Goal: Check status

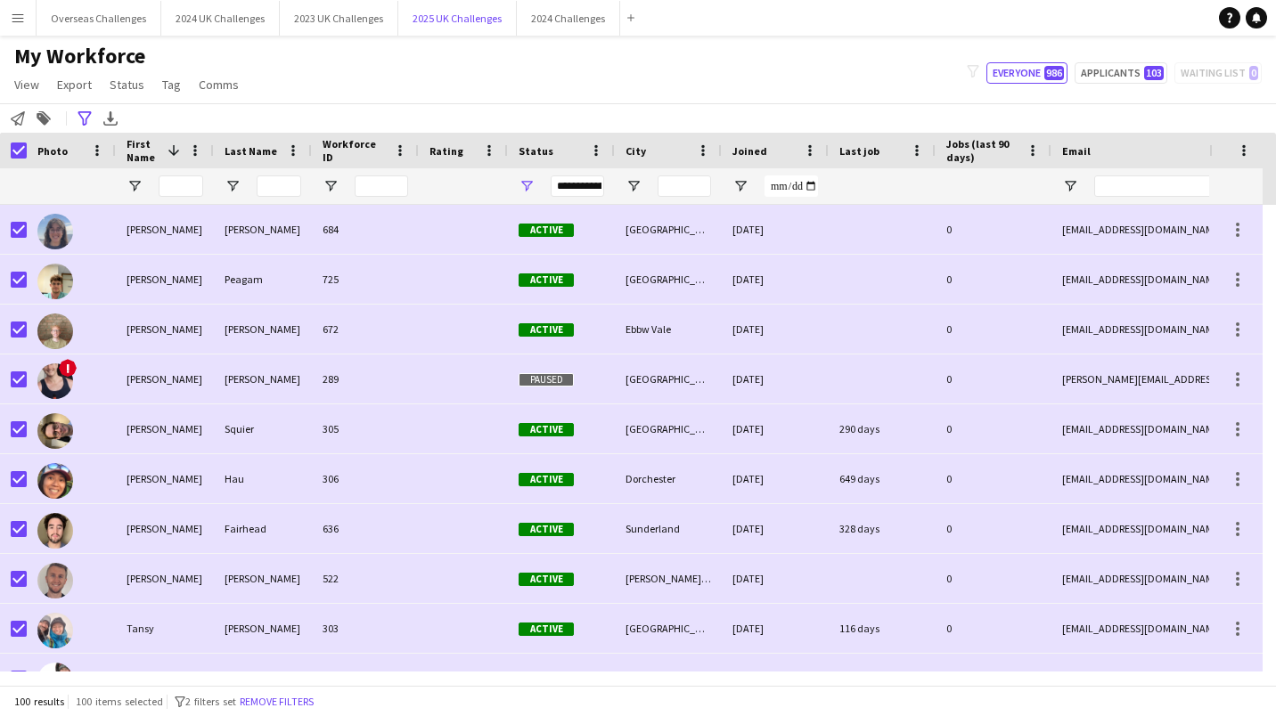
click at [469, 22] on button "2025 UK Challenges Close" at bounding box center [457, 18] width 118 height 35
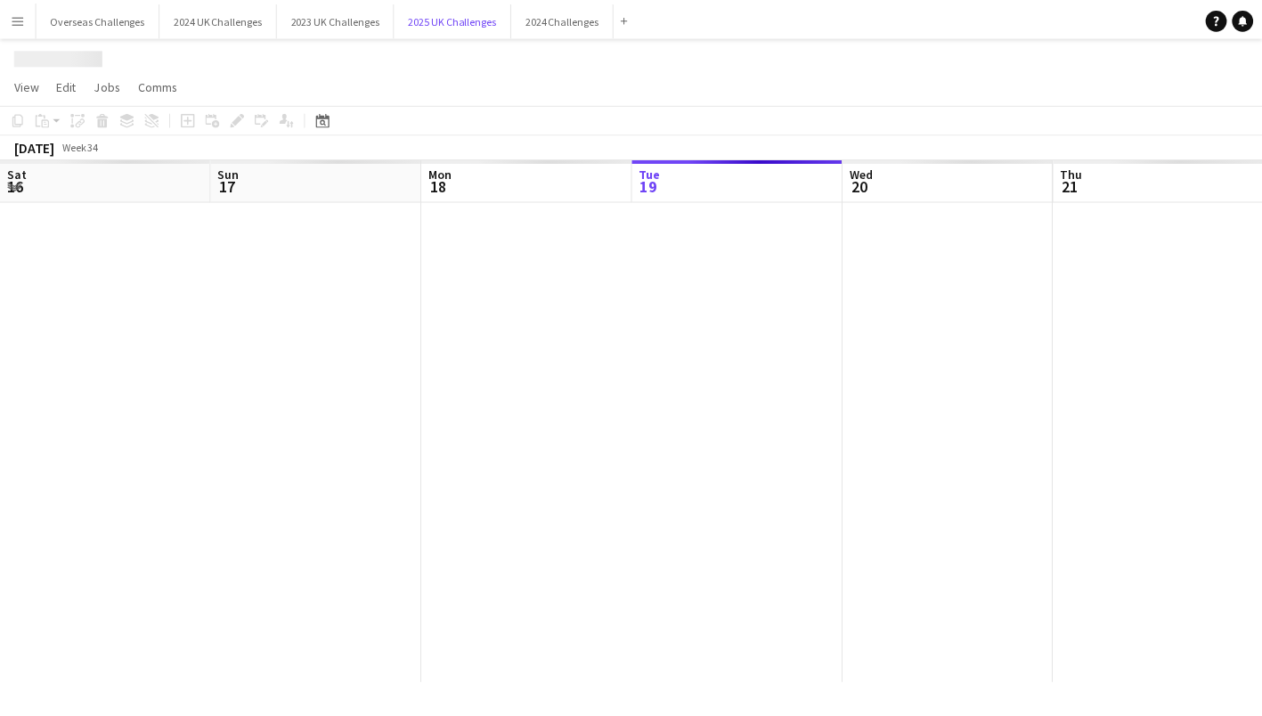
scroll to position [0, 426]
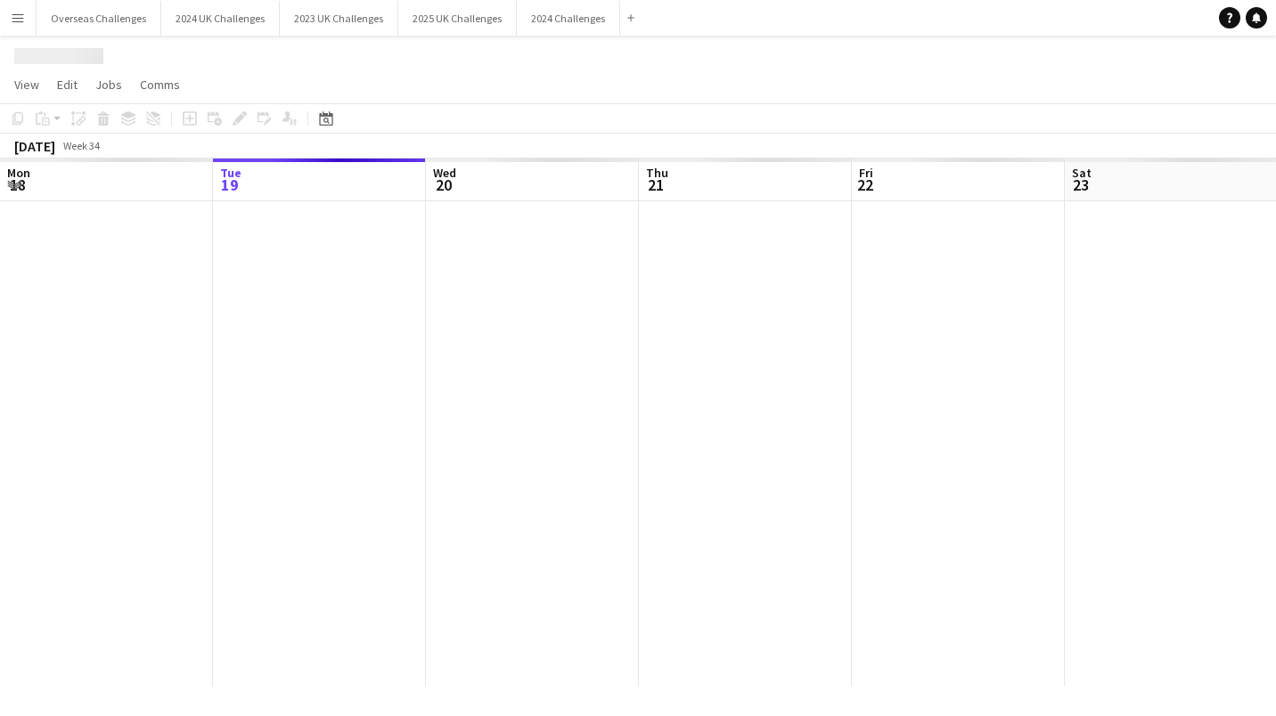
click at [327, 120] on icon at bounding box center [326, 121] width 6 height 6
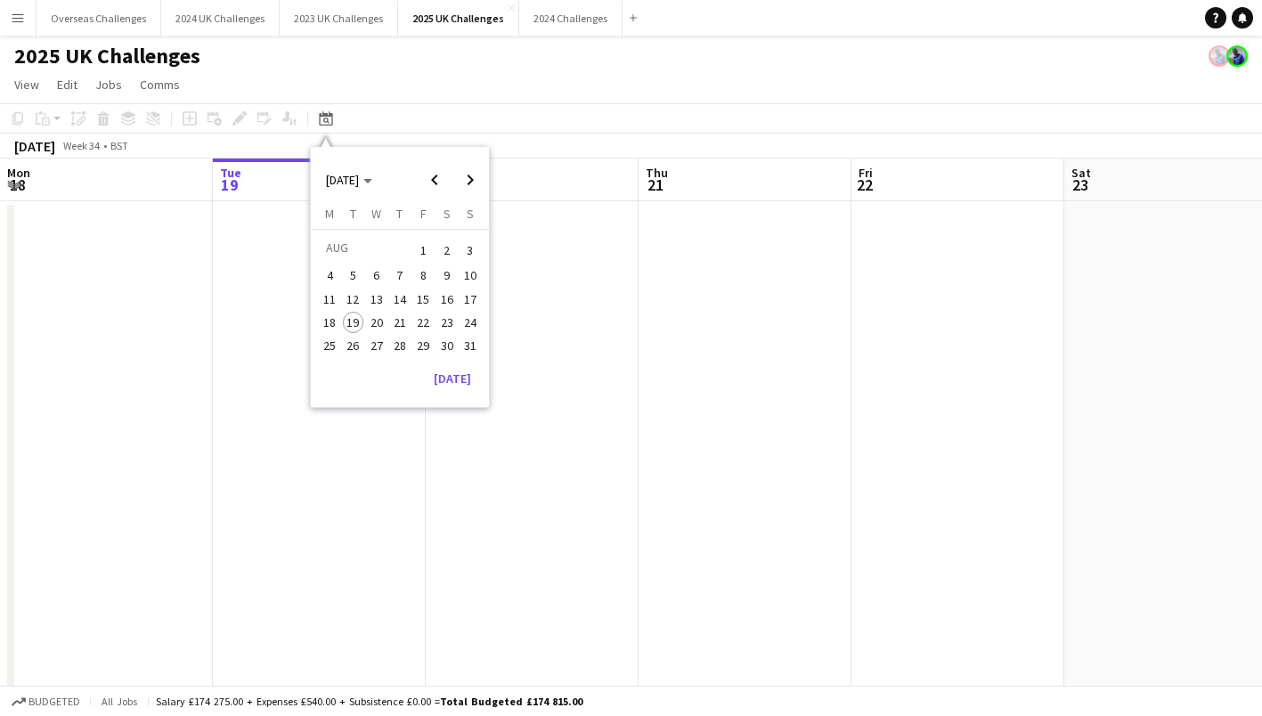
click at [469, 183] on span "Next month" at bounding box center [471, 180] width 36 height 36
click at [444, 296] on span "13" at bounding box center [447, 294] width 21 height 21
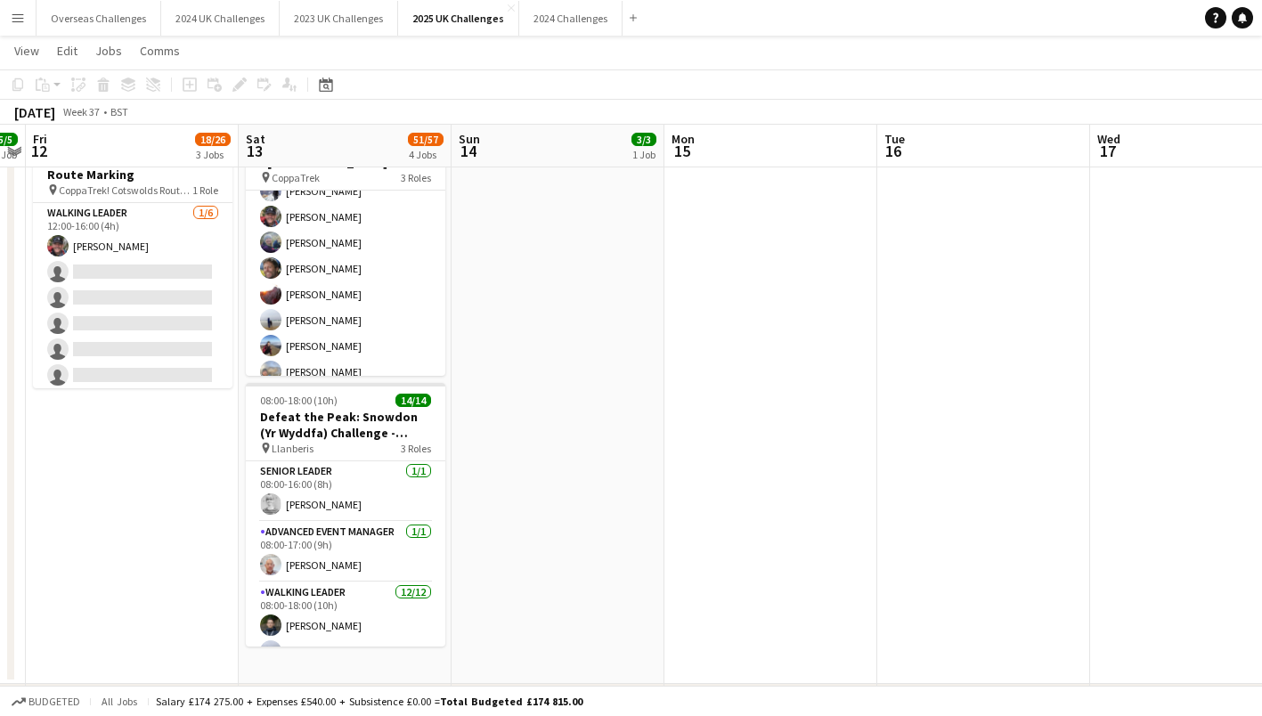
scroll to position [178, 0]
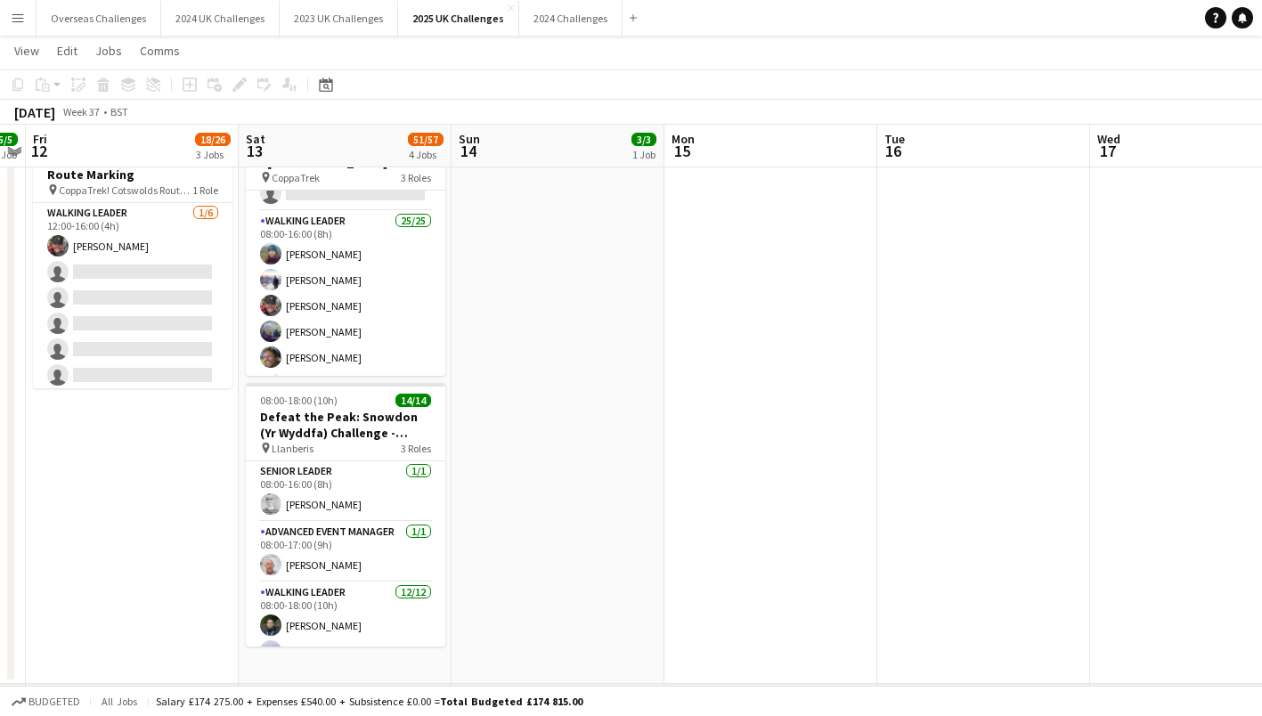
click at [347, 312] on app-card-role "Walking Leader 25/25 08:00-16:00 (8h) [PERSON_NAME] [PERSON_NAME] [PERSON_NAME]…" at bounding box center [346, 551] width 200 height 681
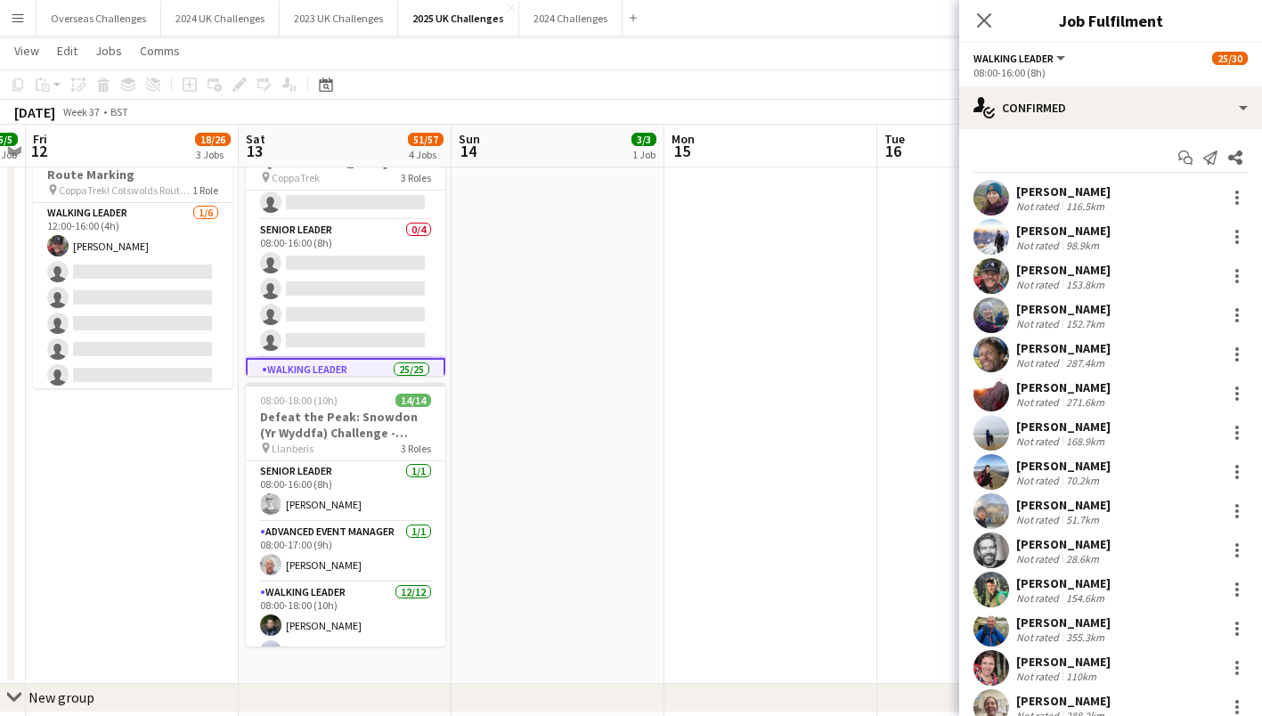
scroll to position [0, 0]
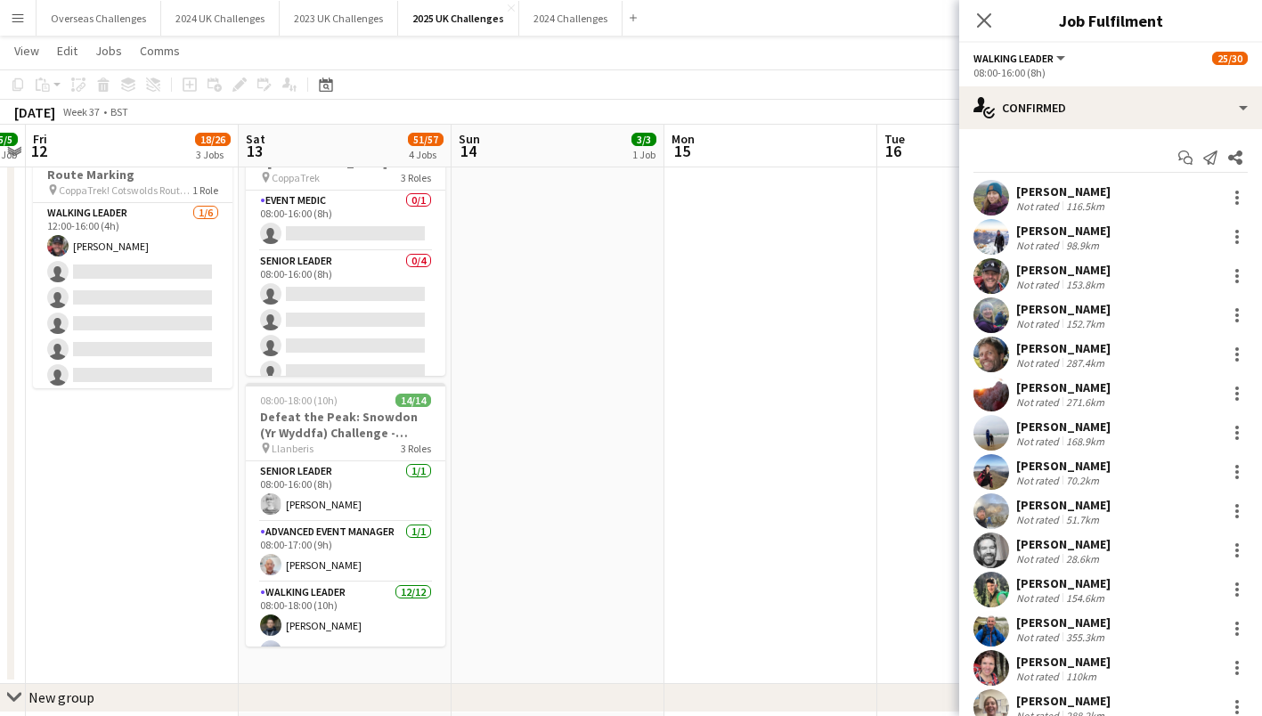
click at [346, 183] on div "pin CoppaTrek 3 Roles" at bounding box center [346, 177] width 200 height 14
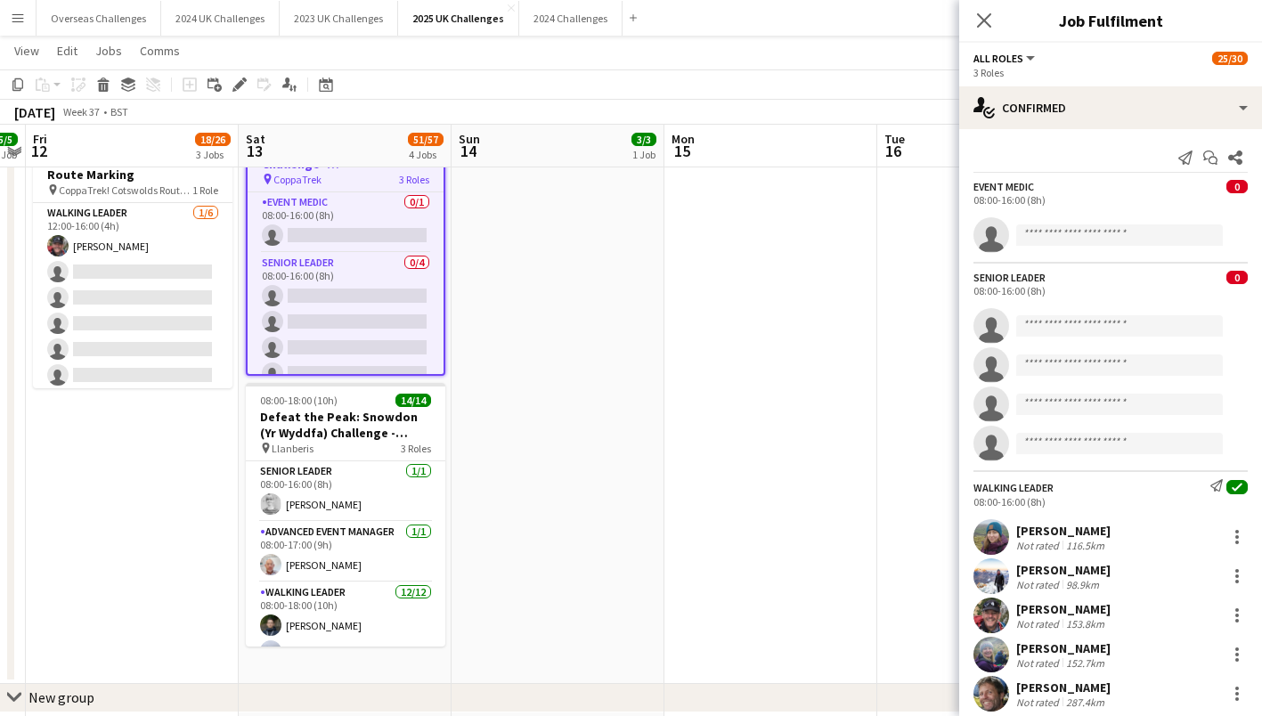
click at [339, 216] on app-card-role "Event Medic 0/1 08:00-16:00 (8h) single-neutral-actions" at bounding box center [346, 222] width 196 height 61
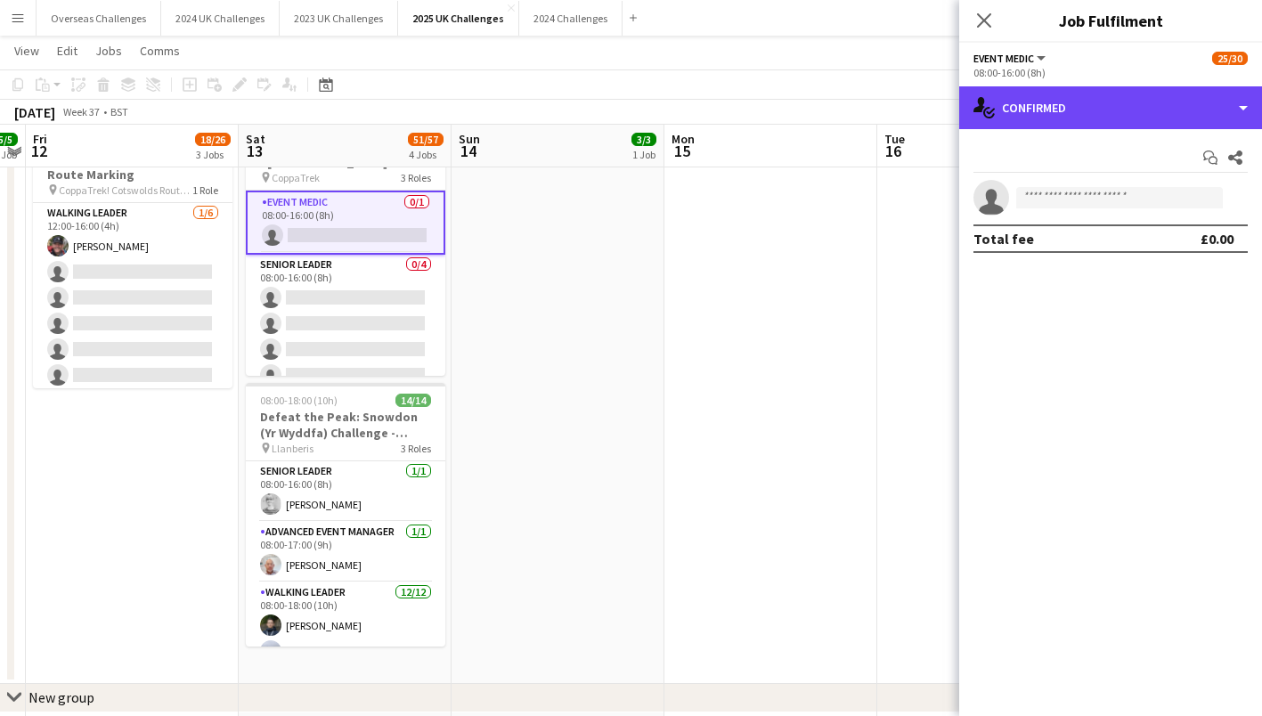
click at [1112, 123] on div "single-neutral-actions-check-2 Confirmed" at bounding box center [1110, 107] width 303 height 43
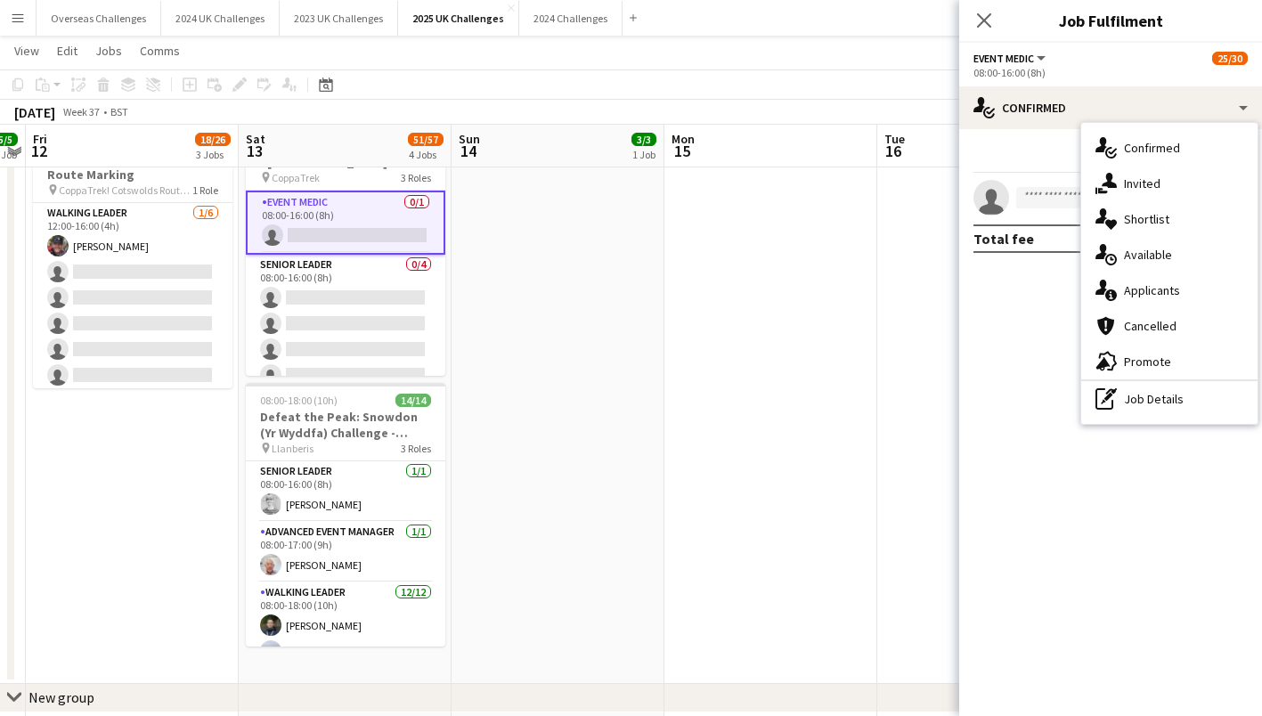
click at [1154, 279] on div "single-neutral-actions-information Applicants" at bounding box center [1170, 291] width 176 height 36
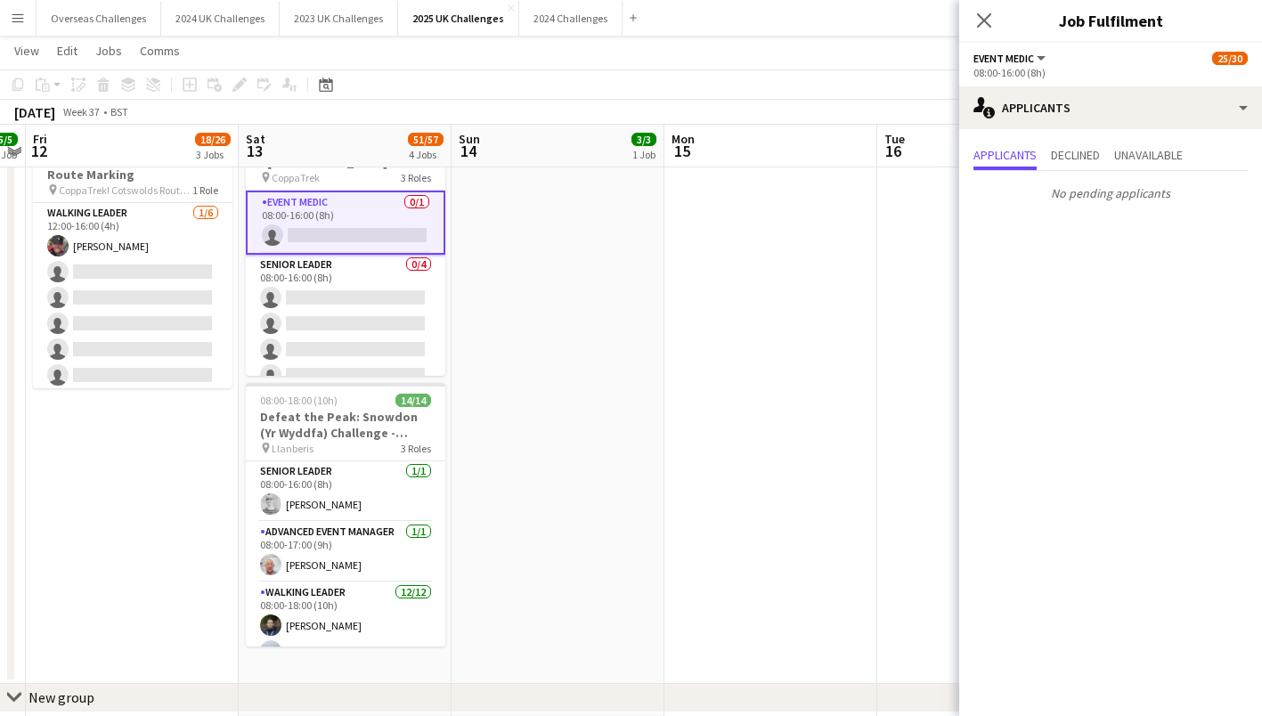
click at [338, 263] on app-card-role "Senior Leader 0/4 08:00-16:00 (8h) single-neutral-actions single-neutral-action…" at bounding box center [346, 324] width 200 height 138
